Goal: Task Accomplishment & Management: Complete application form

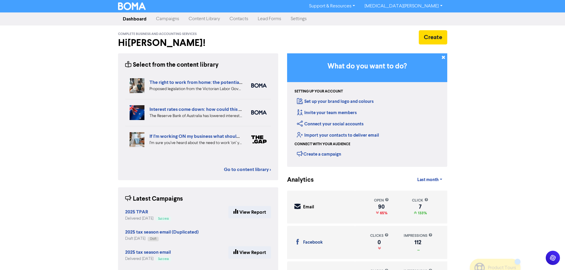
drag, startPoint x: 243, startPoint y: 19, endPoint x: 246, endPoint y: 20, distance: 3.3
click at [243, 19] on link "Contacts" at bounding box center [239, 19] width 28 height 12
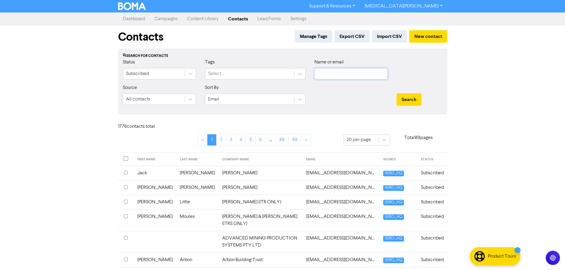
click at [370, 70] on input "text" at bounding box center [351, 73] width 73 height 11
type input "[MEDICAL_DATA]"
click at [397, 93] on button "Search" at bounding box center [409, 99] width 25 height 12
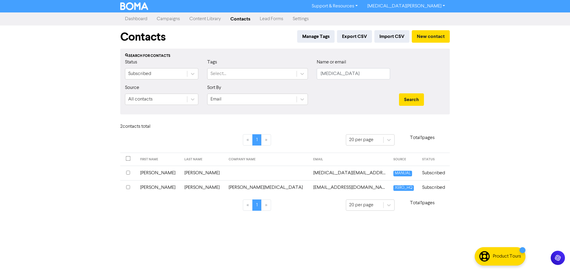
click at [186, 168] on td "[PERSON_NAME]" at bounding box center [203, 173] width 44 height 15
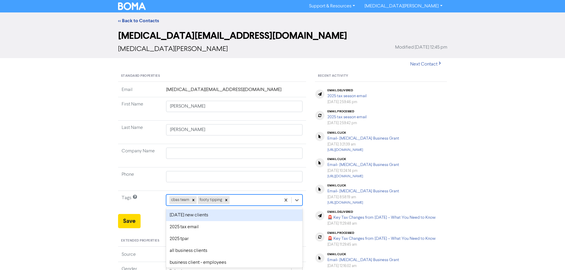
click at [257, 199] on div "option [DATE] new clients focused, 1 of 32. 30 results available. Use Up and Do…" at bounding box center [234, 200] width 137 height 11
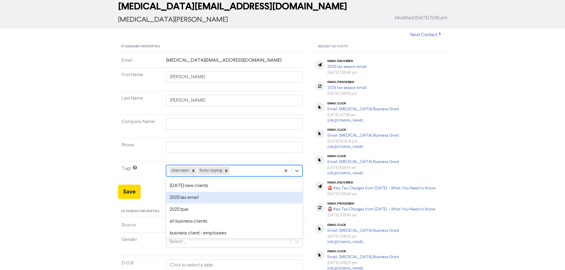
click at [223, 196] on div "2025 tax email" at bounding box center [234, 198] width 137 height 12
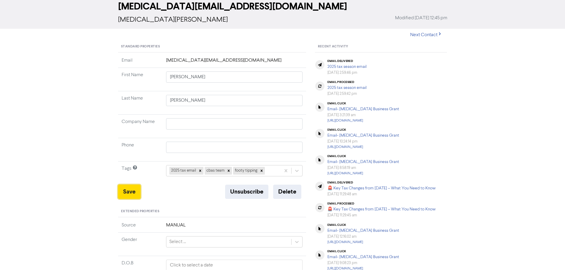
click at [134, 193] on button "Save" at bounding box center [129, 192] width 23 height 14
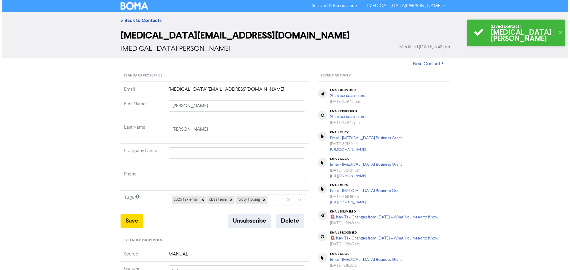
scroll to position [0, 0]
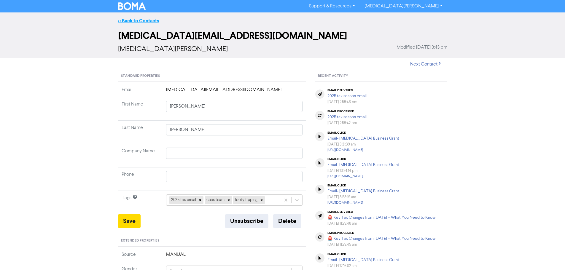
click at [136, 21] on link "<< Back to Contacts" at bounding box center [138, 21] width 41 height 6
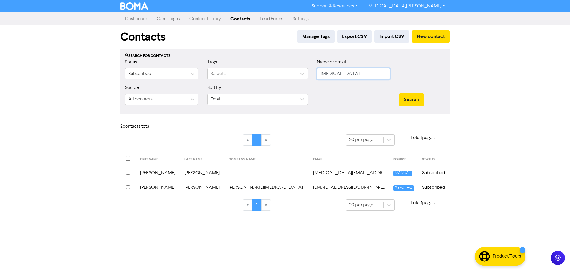
click at [341, 74] on input "[MEDICAL_DATA]" at bounding box center [353, 73] width 73 height 11
type input "[PERSON_NAME]"
click at [435, 35] on button "New contact" at bounding box center [431, 36] width 38 height 12
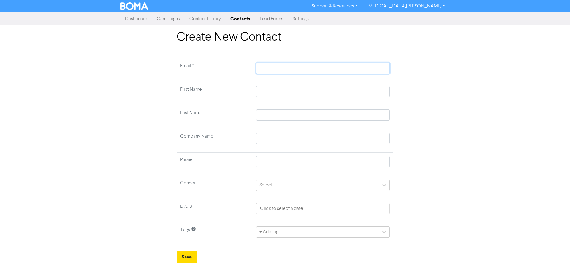
click at [280, 70] on input "text" at bounding box center [323, 68] width 134 height 11
type input "t"
type input "ti"
type input "tia"
type input "ti"
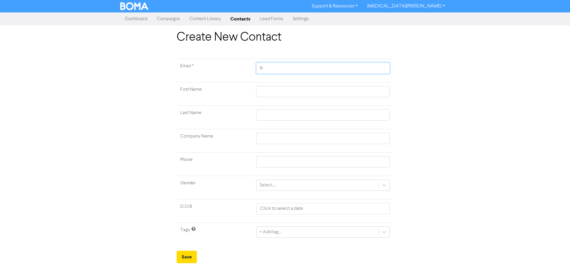
type input "tin"
type input "[PERSON_NAME]"
type input "[PERSON_NAME]@"
type input "[PERSON_NAME][EMAIL_ADDRESS][DOMAIN_NAME]"
click at [281, 96] on input "text" at bounding box center [323, 91] width 134 height 11
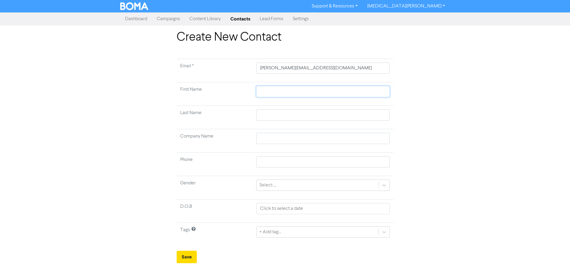
type input "T"
type input "Ti"
type input "Tin"
type input "[PERSON_NAME]"
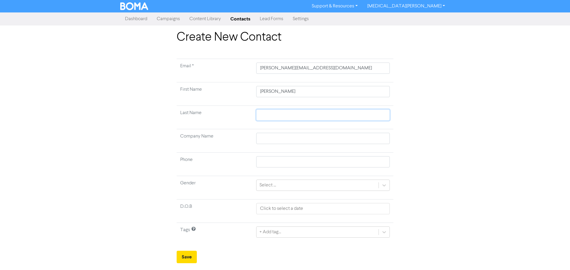
click at [273, 113] on input "text" at bounding box center [323, 114] width 134 height 11
type input "K"
type input "Kn"
type input "Kni"
type input "Knig"
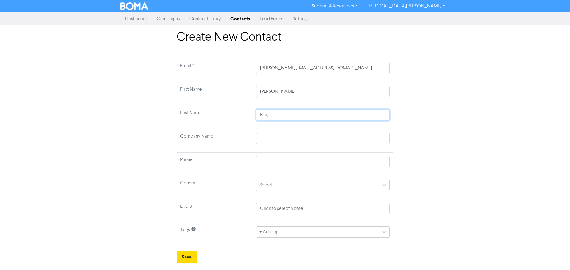
type input "Knigh"
type input "Knight"
click at [285, 210] on input "text" at bounding box center [323, 208] width 134 height 11
select select "7"
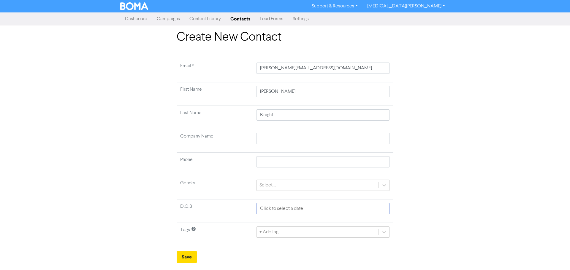
select select "2025"
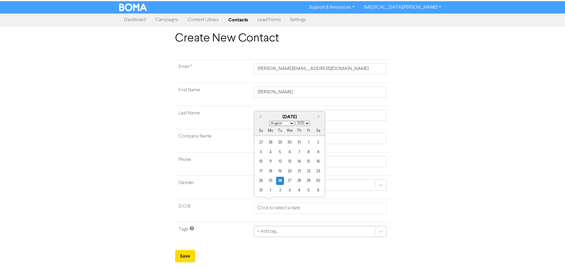
scroll to position [59, 0]
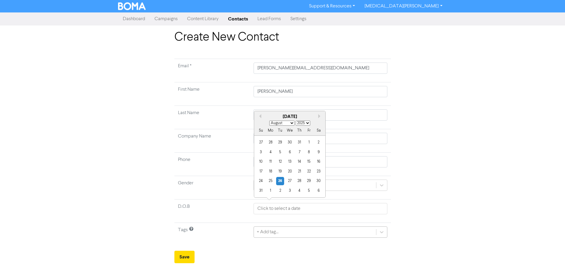
click at [291, 234] on div "+ Add tag..." at bounding box center [321, 232] width 134 height 11
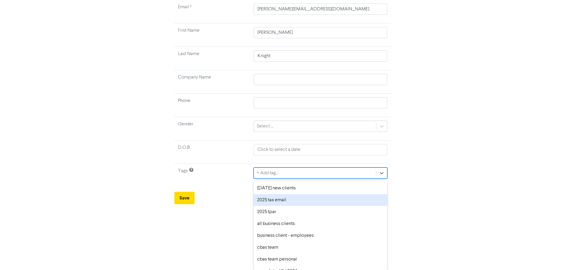
click at [293, 203] on div "2025 tax email" at bounding box center [321, 200] width 134 height 12
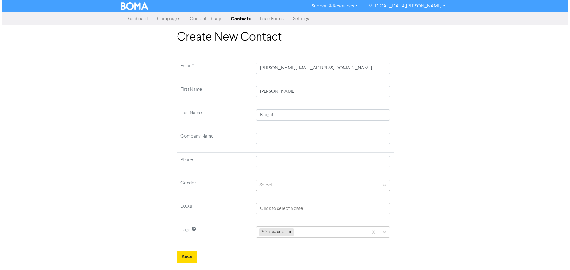
scroll to position [0, 0]
click at [307, 232] on div "2025 tax email" at bounding box center [323, 232] width 134 height 11
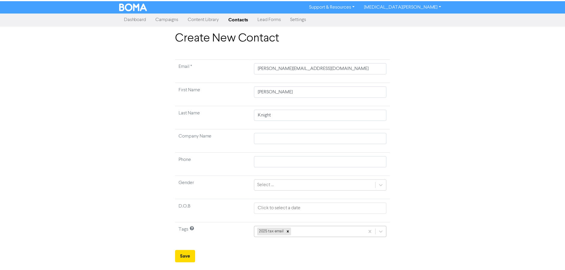
scroll to position [59, 0]
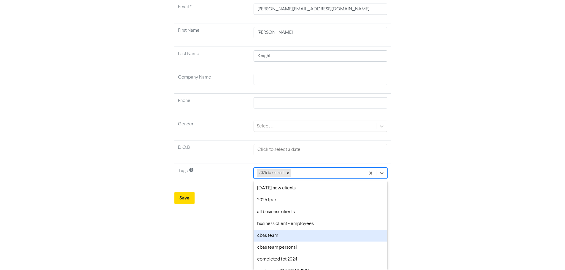
click at [303, 235] on div "cbas team" at bounding box center [321, 236] width 134 height 12
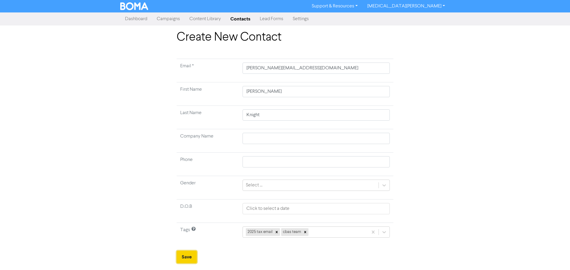
click at [193, 258] on button "Save" at bounding box center [187, 257] width 20 height 12
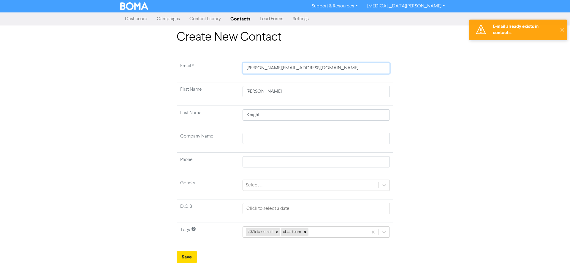
click at [287, 73] on input "[PERSON_NAME][EMAIL_ADDRESS][DOMAIN_NAME]" at bounding box center [315, 68] width 147 height 11
click at [160, 134] on div "Create New Contact Email * [PERSON_NAME][EMAIL_ADDRESS][DOMAIN_NAME] First Name…" at bounding box center [285, 146] width 338 height 233
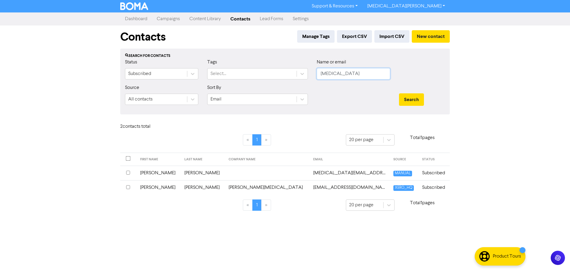
click at [339, 78] on input "[MEDICAL_DATA]" at bounding box center [353, 73] width 73 height 11
paste input "[PERSON_NAME][EMAIL_ADDRESS][DOMAIN_NAME]"
type input "[PERSON_NAME][EMAIL_ADDRESS][DOMAIN_NAME]"
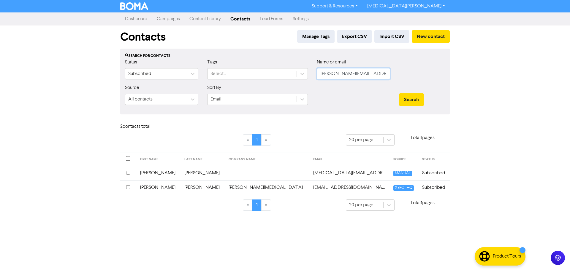
click at [399, 93] on button "Search" at bounding box center [411, 99] width 25 height 12
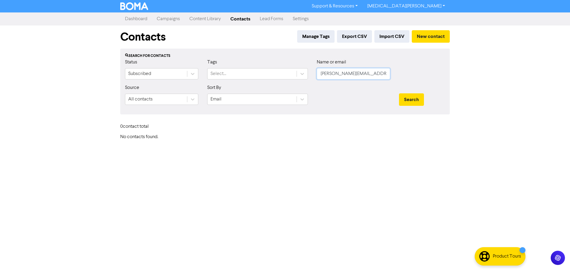
click at [372, 77] on input "[PERSON_NAME][EMAIL_ADDRESS][DOMAIN_NAME]" at bounding box center [353, 73] width 73 height 11
click at [380, 70] on input "[PERSON_NAME][EMAIL_ADDRESS][DOMAIN_NAME]" at bounding box center [353, 73] width 73 height 11
type input "[PERSON_NAME]"
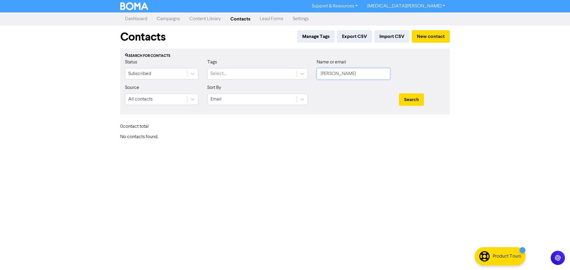
click at [399, 93] on button "Search" at bounding box center [411, 99] width 25 height 12
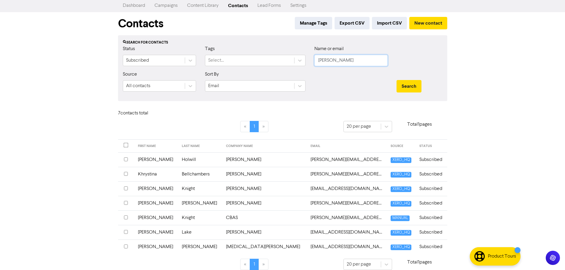
scroll to position [20, 0]
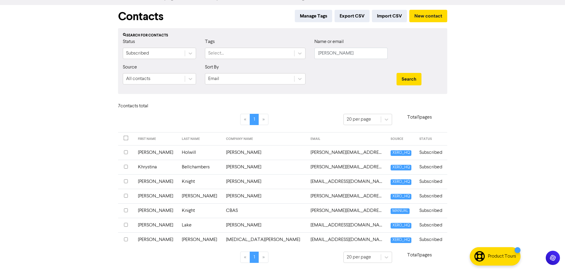
click at [262, 209] on td "CBAS" at bounding box center [265, 211] width 85 height 15
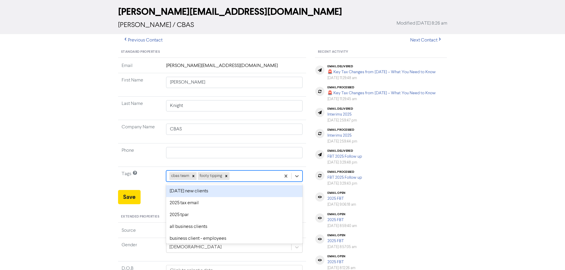
click at [299, 182] on div "option [DATE] new clients focused, 1 of 32. 30 results available. Use Up and Do…" at bounding box center [234, 176] width 137 height 11
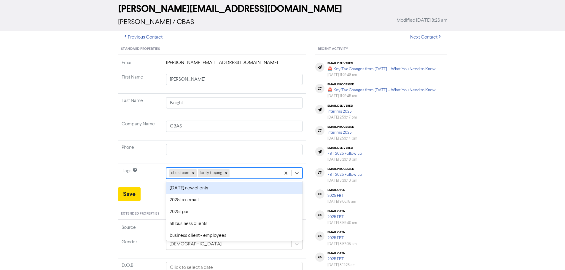
scroll to position [29, 0]
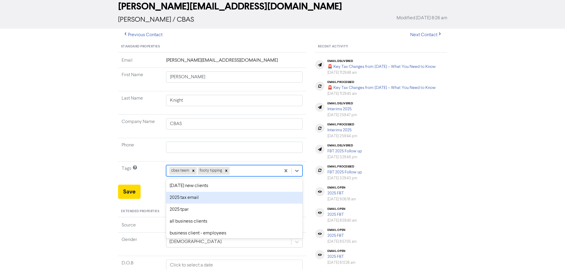
click at [218, 197] on div "2025 tax email" at bounding box center [234, 198] width 137 height 12
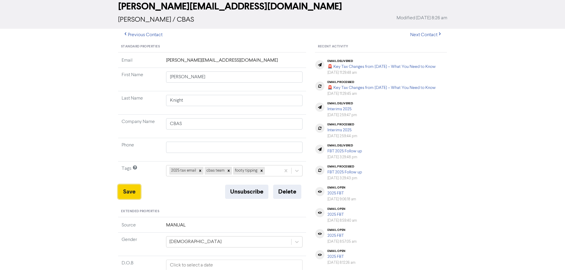
click at [127, 194] on button "Save" at bounding box center [129, 192] width 23 height 14
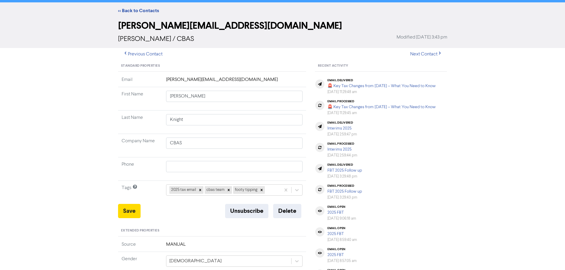
scroll to position [0, 0]
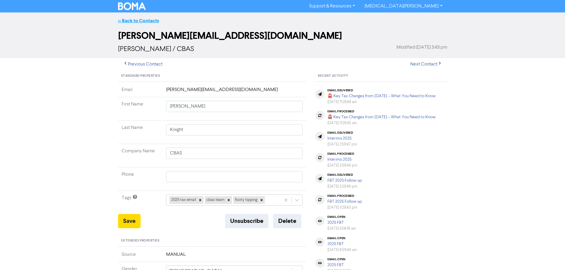
click at [151, 19] on link "<< Back to Contacts" at bounding box center [138, 21] width 41 height 6
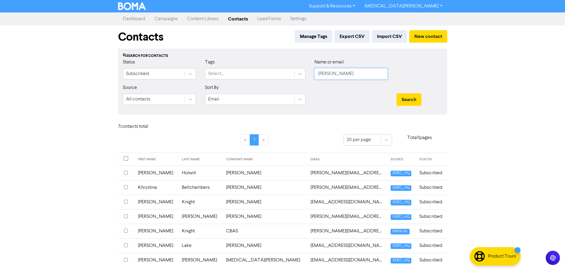
click at [342, 74] on input "[PERSON_NAME]" at bounding box center [351, 73] width 73 height 11
type input "adrein"
click at [397, 93] on button "Search" at bounding box center [409, 99] width 25 height 12
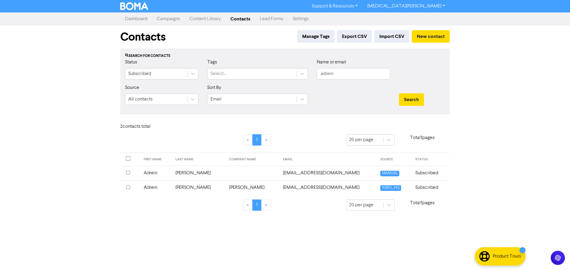
click at [202, 174] on td "[PERSON_NAME]" at bounding box center [199, 173] width 54 height 15
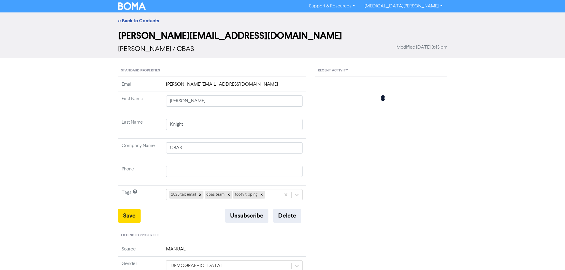
type input "Adrein"
type input "[PERSON_NAME]"
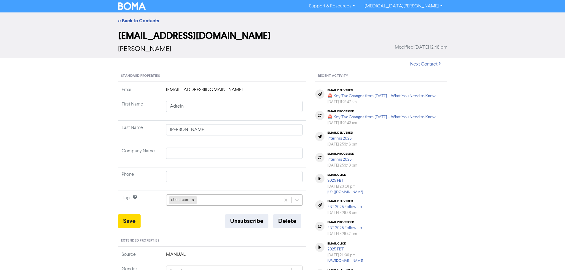
click at [215, 202] on div "cbas team" at bounding box center [234, 200] width 137 height 11
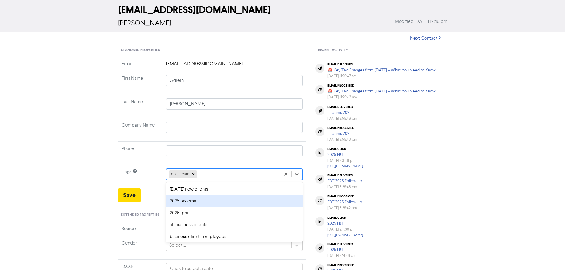
scroll to position [29, 0]
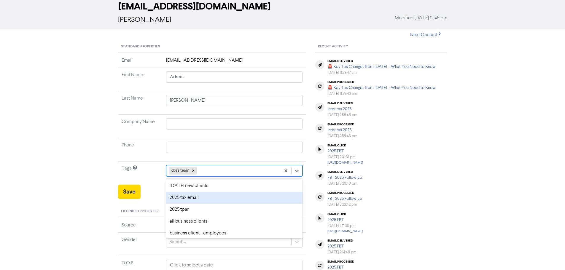
click at [203, 200] on div "2025 tax email" at bounding box center [234, 198] width 137 height 12
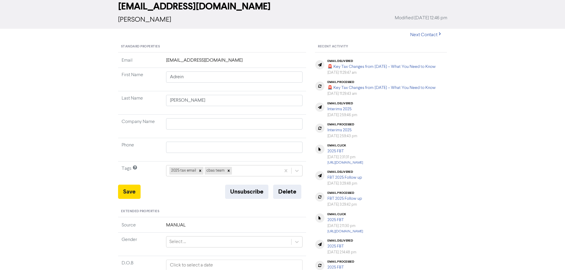
click at [112, 194] on div "<< Back to Contacts [EMAIL_ADDRESS][DOMAIN_NAME] [PERSON_NAME] Modified [DATE] …" at bounding box center [282, 204] width 565 height 443
click at [129, 190] on button "Save" at bounding box center [129, 192] width 23 height 14
